Goal: Communication & Community: Answer question/provide support

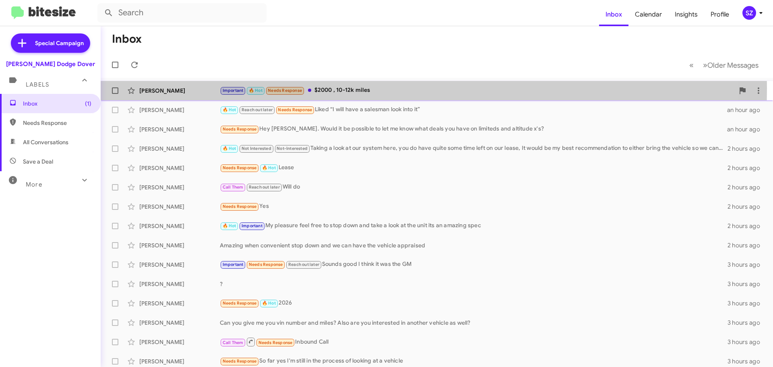
click at [190, 88] on div "[PERSON_NAME]" at bounding box center [179, 91] width 81 height 8
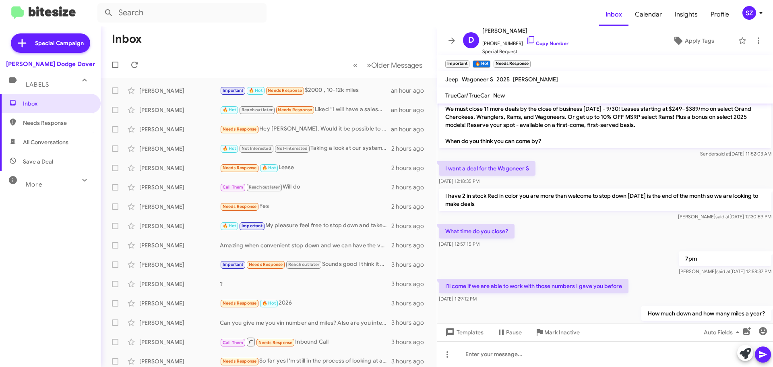
scroll to position [179, 0]
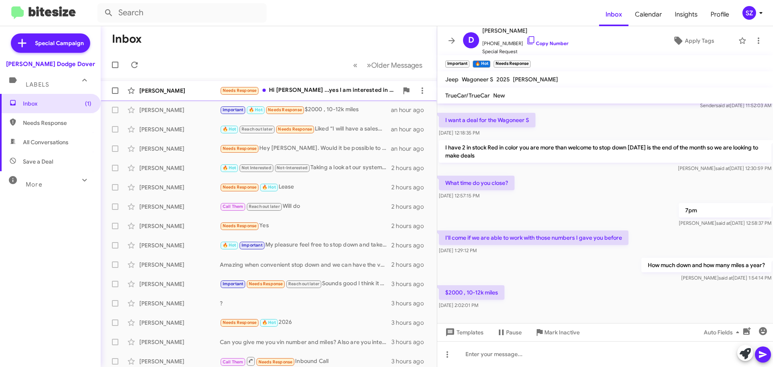
click at [192, 91] on div "[PERSON_NAME]" at bounding box center [179, 91] width 81 height 8
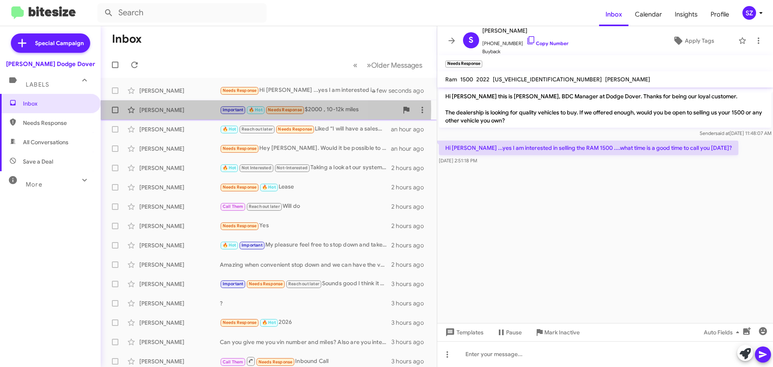
click at [195, 109] on div "[PERSON_NAME]" at bounding box center [179, 110] width 81 height 8
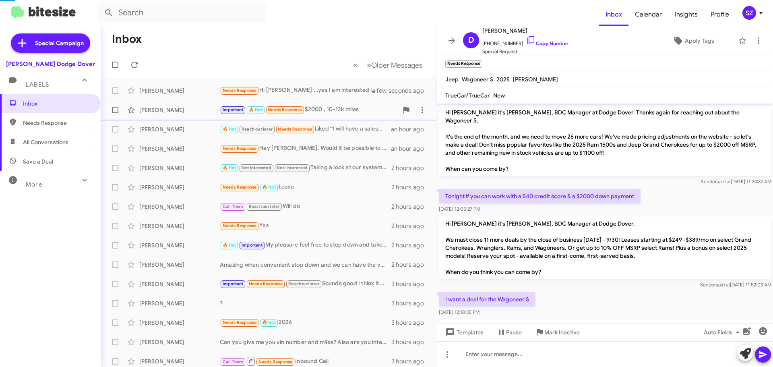
scroll to position [179, 0]
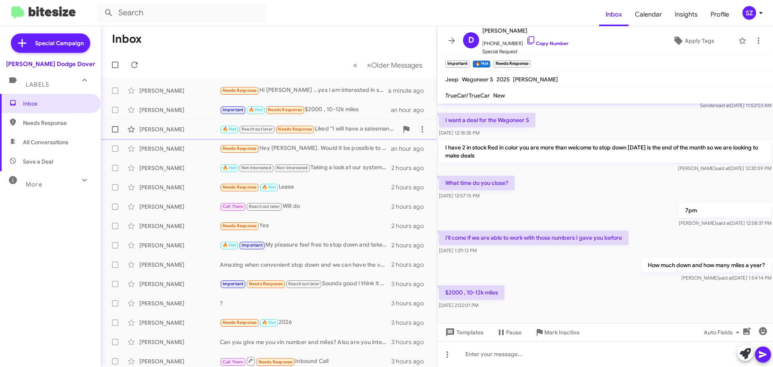
click at [194, 133] on div "[PERSON_NAME] 🔥 Hot Reach out later Needs Response Liked “I will have a salesma…" at bounding box center [268, 129] width 323 height 16
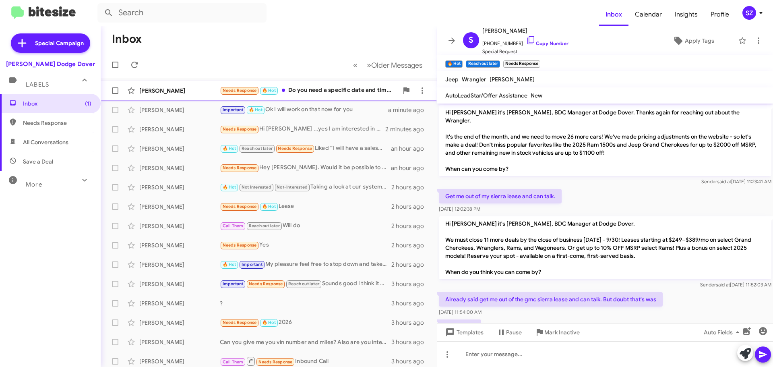
click at [204, 91] on div "[PERSON_NAME]" at bounding box center [179, 91] width 81 height 8
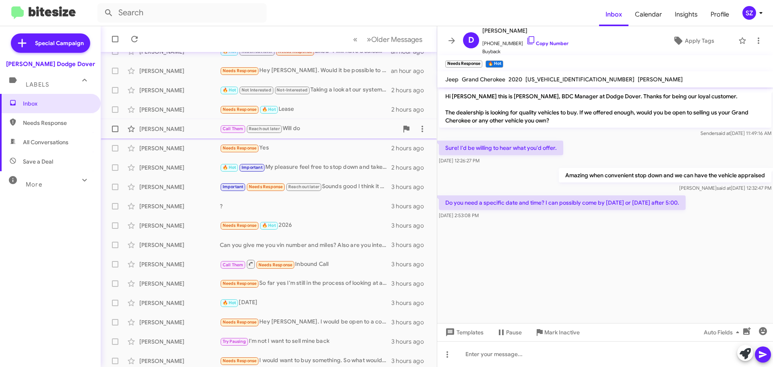
scroll to position [101, 0]
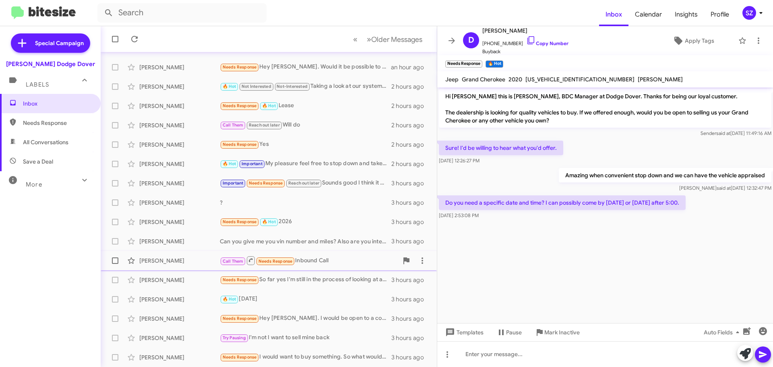
click at [184, 259] on div "[PERSON_NAME]" at bounding box center [179, 261] width 81 height 8
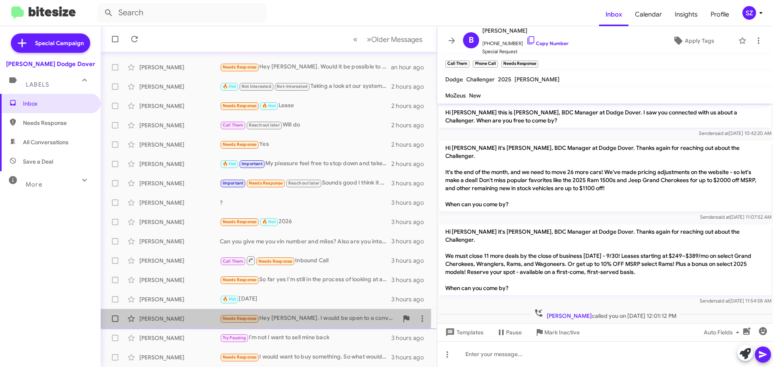
click at [190, 317] on div "[PERSON_NAME]" at bounding box center [179, 319] width 81 height 8
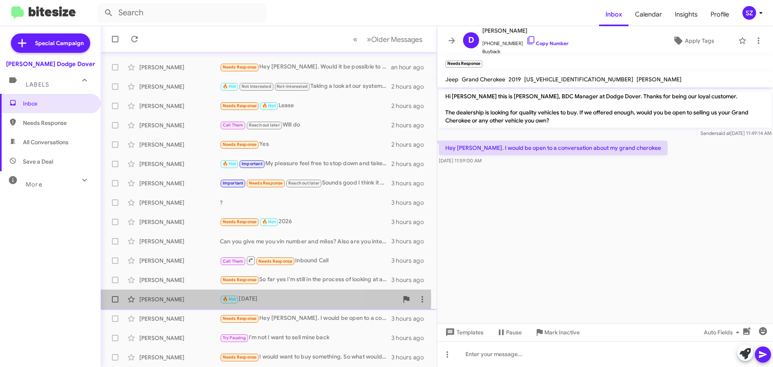
click at [193, 300] on div "[PERSON_NAME]" at bounding box center [179, 299] width 81 height 8
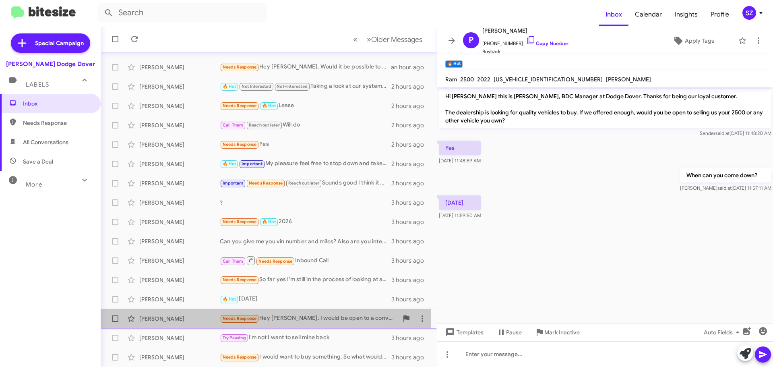
click at [203, 321] on div "[PERSON_NAME]" at bounding box center [179, 319] width 81 height 8
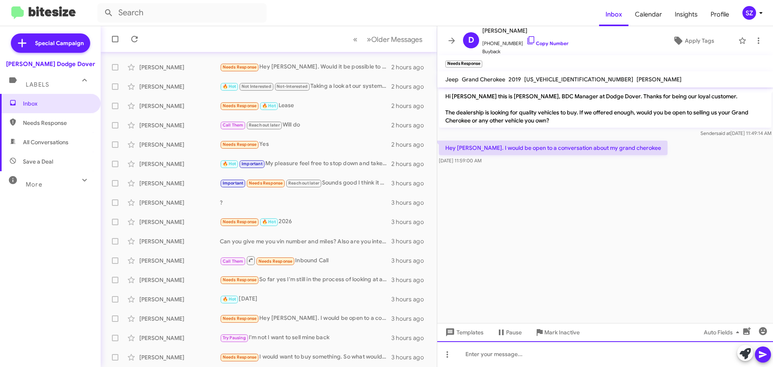
click at [468, 353] on div at bounding box center [605, 354] width 336 height 26
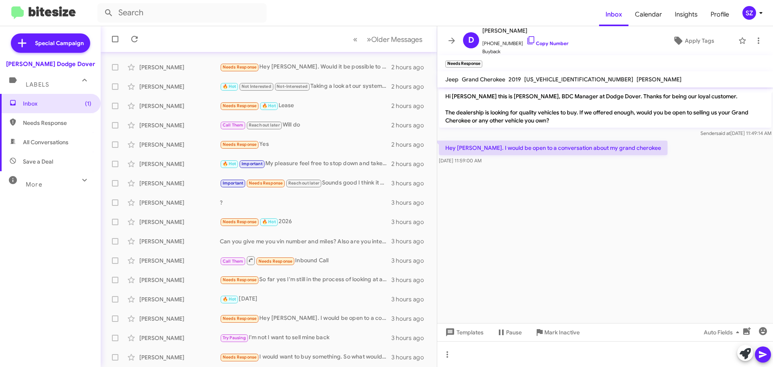
click at [348, 14] on form at bounding box center [348, 12] width 502 height 19
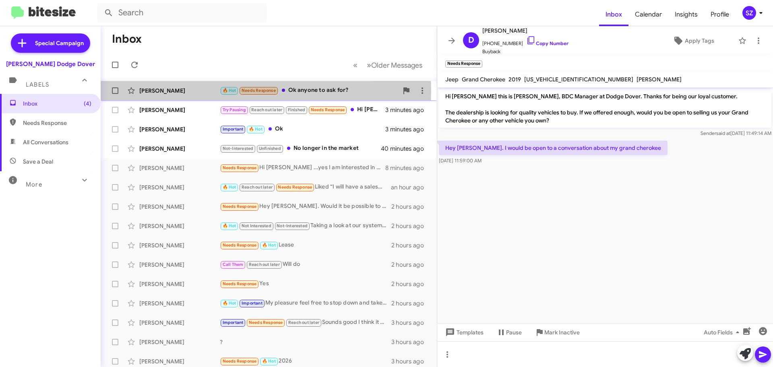
click at [197, 91] on div "[PERSON_NAME]" at bounding box center [179, 91] width 81 height 8
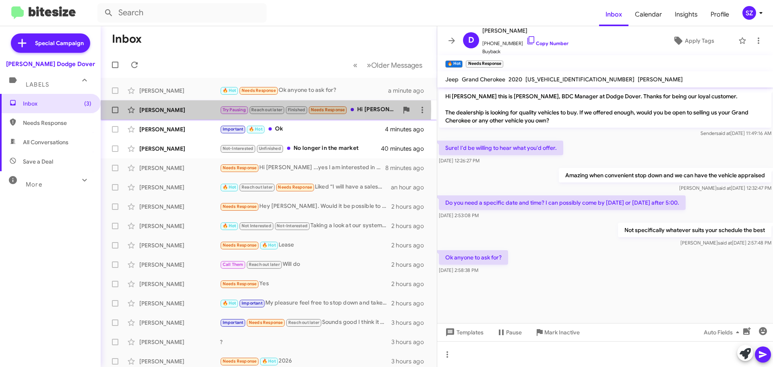
click at [193, 109] on div "[PERSON_NAME]" at bounding box center [179, 110] width 81 height 8
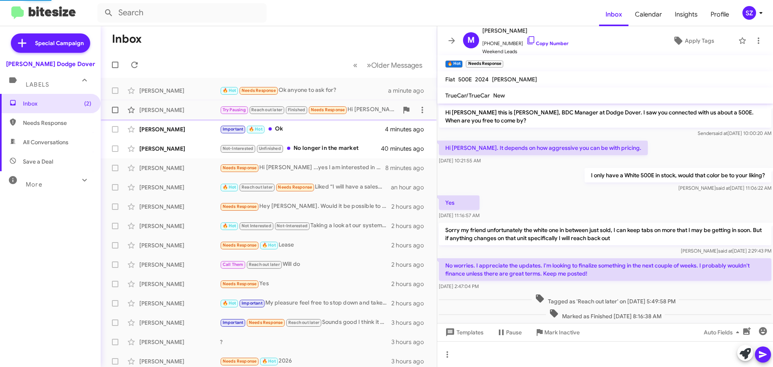
scroll to position [52, 0]
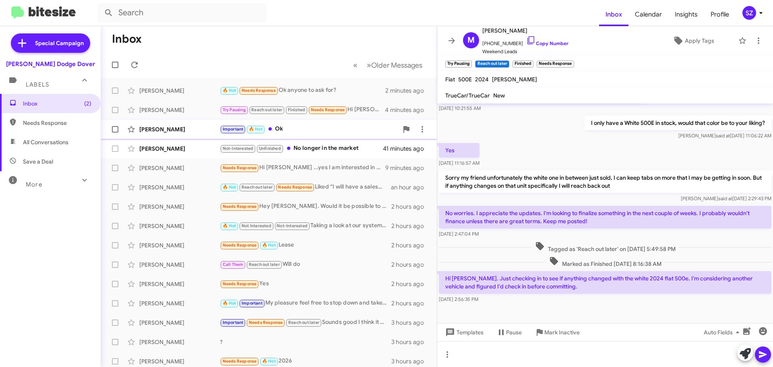
click at [188, 128] on div "[PERSON_NAME]" at bounding box center [179, 129] width 81 height 8
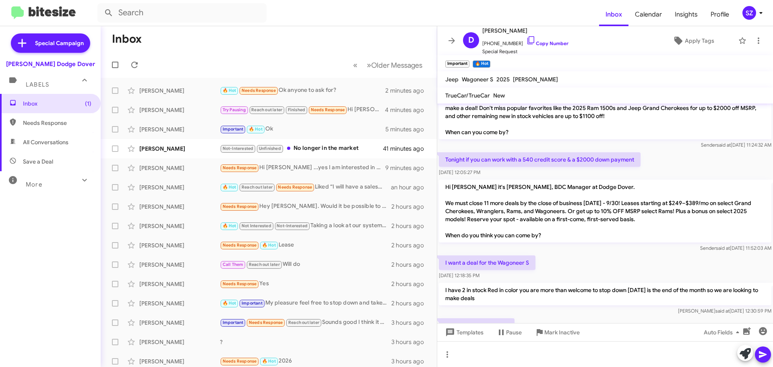
scroll to position [77, 0]
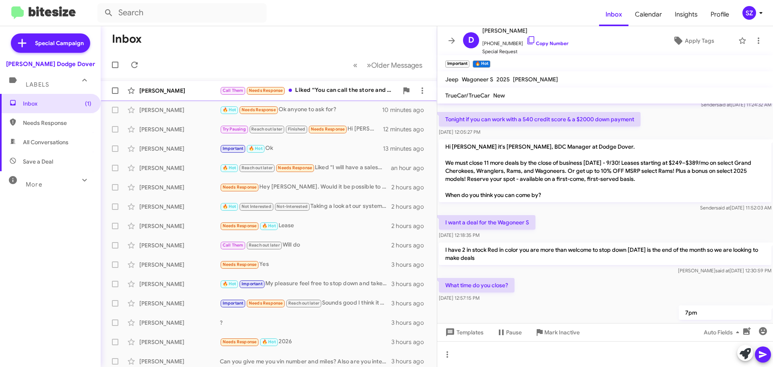
click at [202, 91] on div "[PERSON_NAME]" at bounding box center [179, 91] width 81 height 8
